Goal: Task Accomplishment & Management: Use online tool/utility

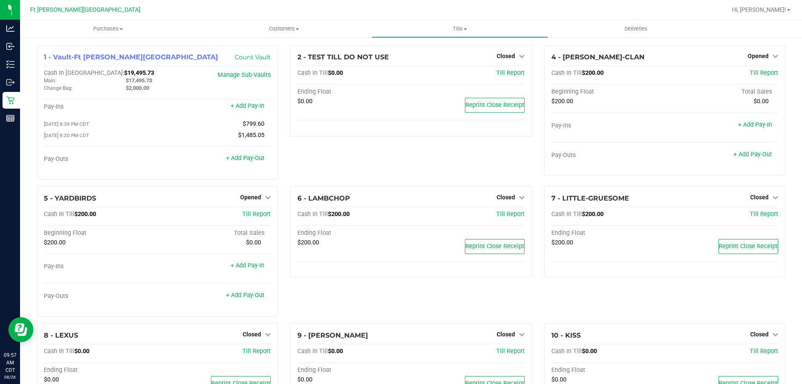
click at [381, 167] on div "2 - TEST TILL DO NOT USE Closed Open Till Cash In Till $0.00 Till Report Ending…" at bounding box center [411, 115] width 254 height 141
click at [257, 57] on link "Count Vault" at bounding box center [253, 57] width 36 height 8
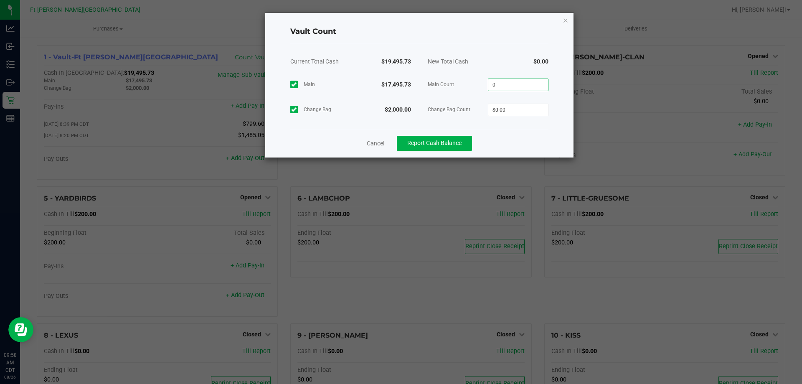
click at [516, 88] on input "0" at bounding box center [518, 85] width 60 height 12
type input "7"
type input "$17,495.73"
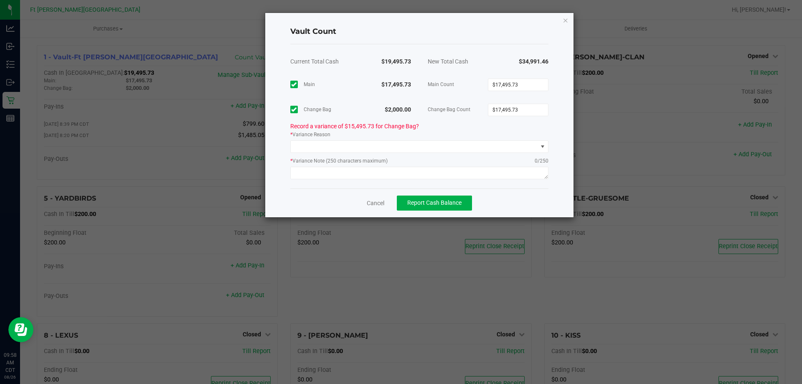
click at [463, 99] on div "Change Bag $2,000.00 Change Bag Count $17,495.73" at bounding box center [419, 109] width 258 height 25
click at [521, 108] on input "17495.73" at bounding box center [518, 110] width 60 height 12
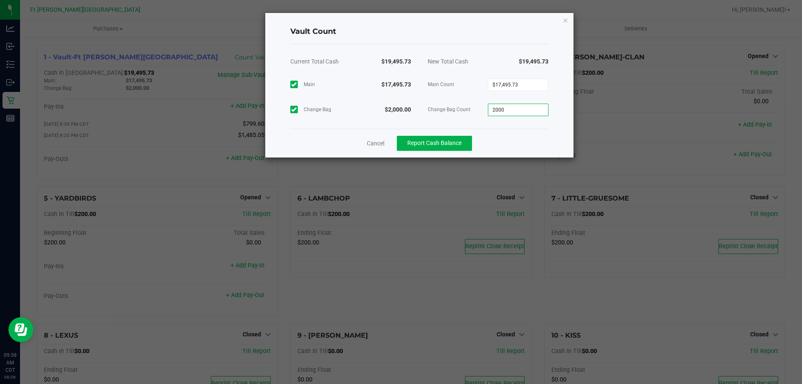
type input "$2,000.00"
drag, startPoint x: 472, startPoint y: 64, endPoint x: 455, endPoint y: 95, distance: 35.7
click at [471, 64] on div "New Total Cash" at bounding box center [453, 61] width 69 height 21
click at [429, 145] on span "Report Cash Balance" at bounding box center [434, 143] width 54 height 7
